Goal: Obtain resource: Obtain resource

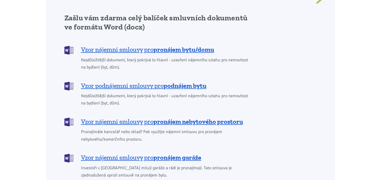
scroll to position [459, 0]
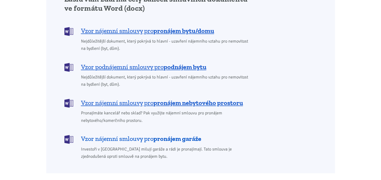
click at [147, 134] on span "Vzor nájemní smlouvy pro pronájem garáže" at bounding box center [141, 138] width 120 height 9
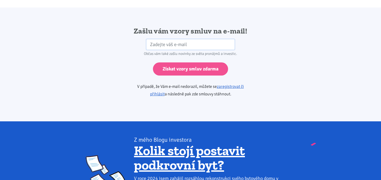
scroll to position [894, 0]
click at [313, 45] on div "Zašlu vám vzory smluv na e-mail! HP Občas vám také zašlu novinky ze světa proná…" at bounding box center [190, 64] width 289 height 76
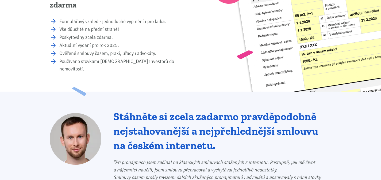
scroll to position [0, 0]
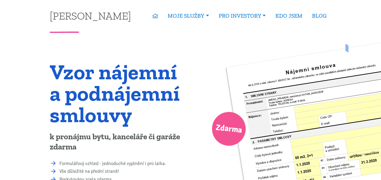
click at [234, 52] on div "Zdarma" at bounding box center [275, 156] width 168 height 247
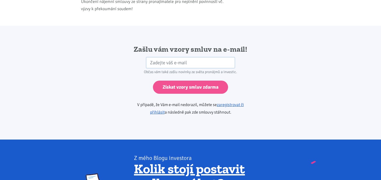
scroll to position [863, 0]
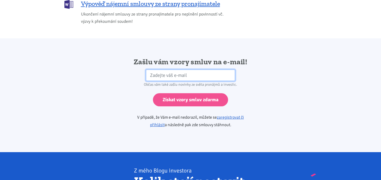
click at [201, 70] on input "email" at bounding box center [190, 76] width 89 height 12
type input "[EMAIL_ADDRESS][PERSON_NAME][DOMAIN_NAME]"
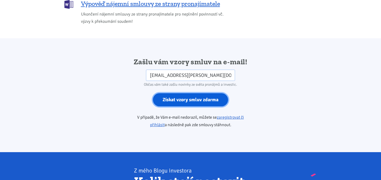
click at [189, 98] on input "Získat vzory smluv zdarma" at bounding box center [190, 99] width 75 height 13
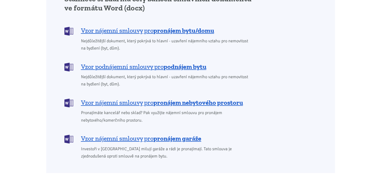
scroll to position [476, 0]
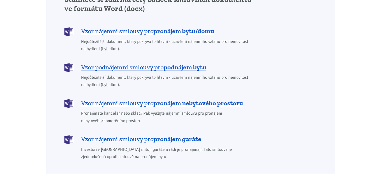
click at [194, 135] on b "pronájem garáže" at bounding box center [178, 139] width 48 height 8
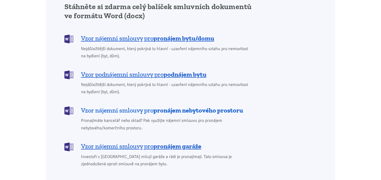
scroll to position [468, 0]
